Goal: Task Accomplishment & Management: Manage account settings

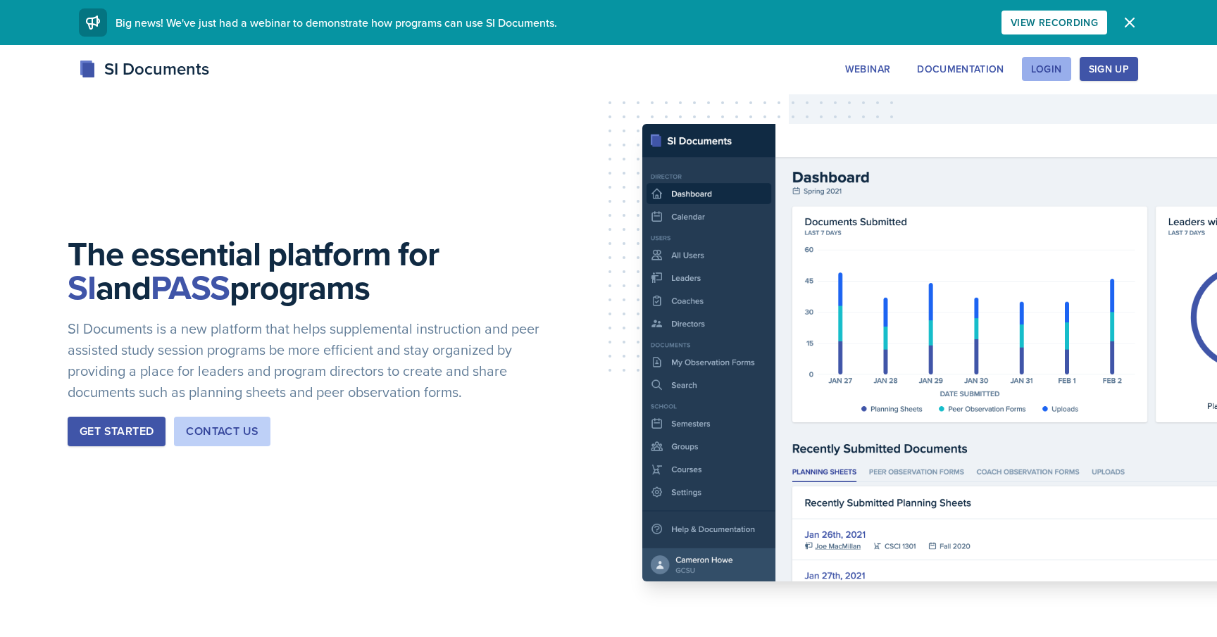
click at [1042, 63] on div "Login" at bounding box center [1046, 68] width 31 height 11
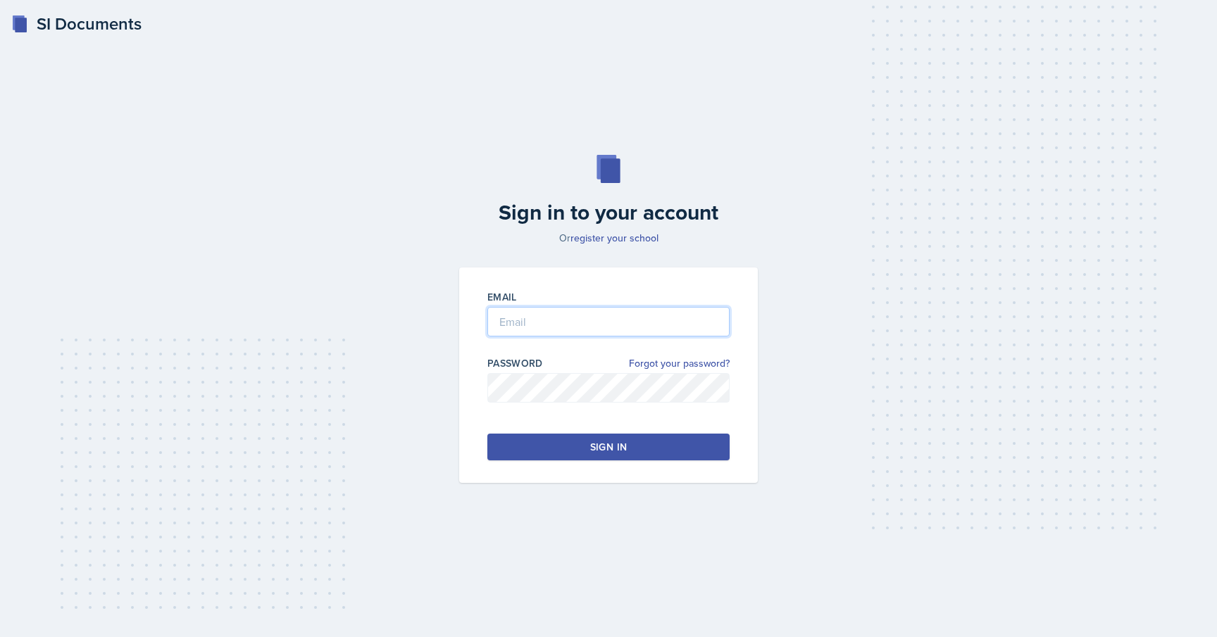
type input "[EMAIL_ADDRESS][DOMAIN_NAME]"
click at [667, 435] on button "Sign in" at bounding box center [608, 447] width 242 height 27
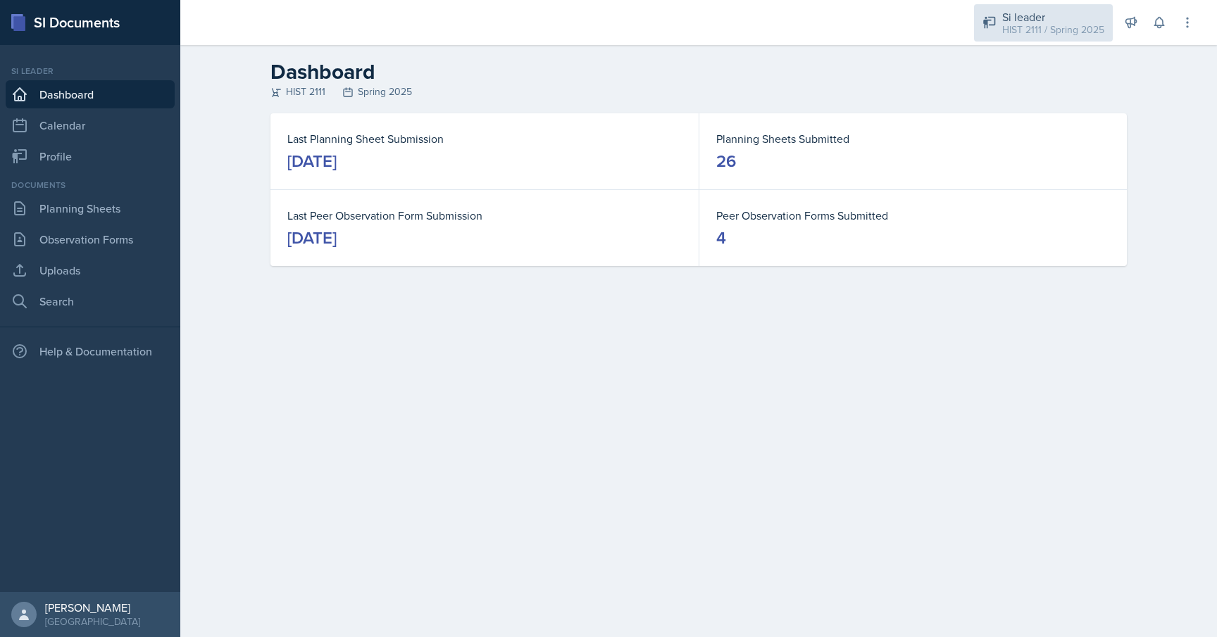
click at [1023, 19] on div "Si leader" at bounding box center [1053, 16] width 102 height 17
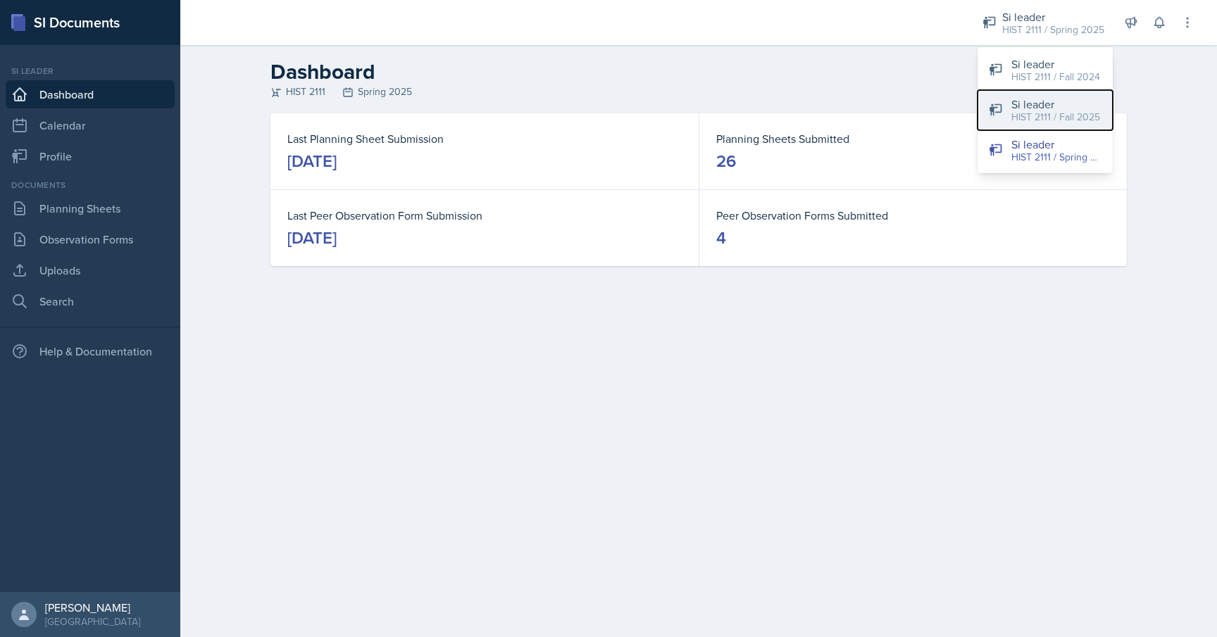
click at [1021, 115] on div "HIST 2111 / Fall 2025" at bounding box center [1055, 117] width 89 height 15
